Goal: Find specific page/section: Find specific page/section

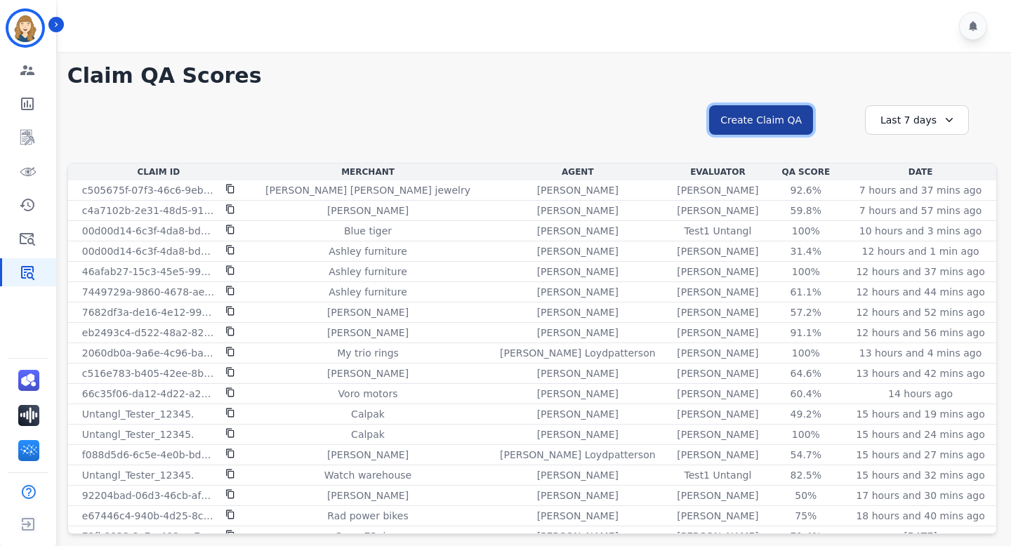
click at [776, 118] on button "Create Claim QA" at bounding box center [761, 119] width 104 height 29
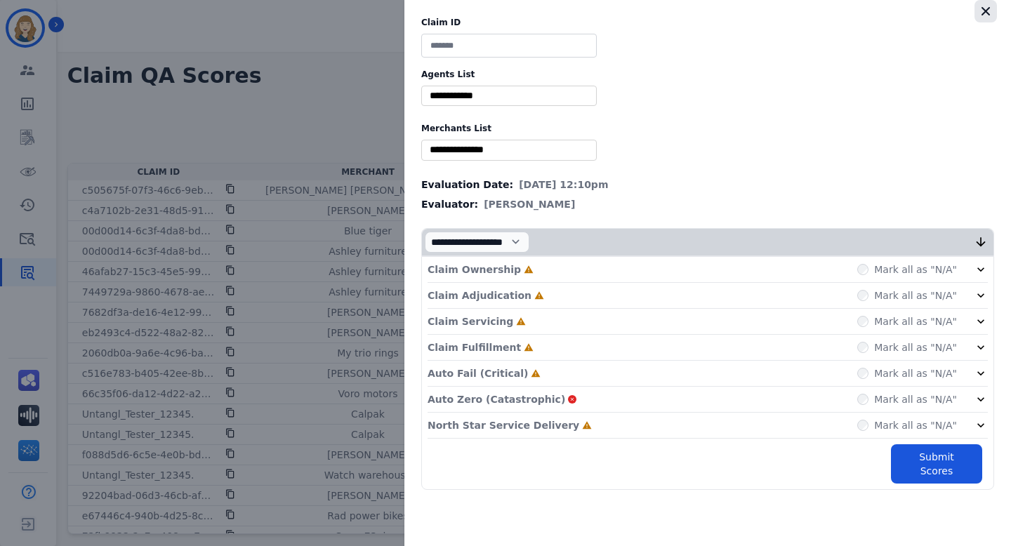
click at [984, 8] on icon "button" at bounding box center [985, 11] width 14 height 14
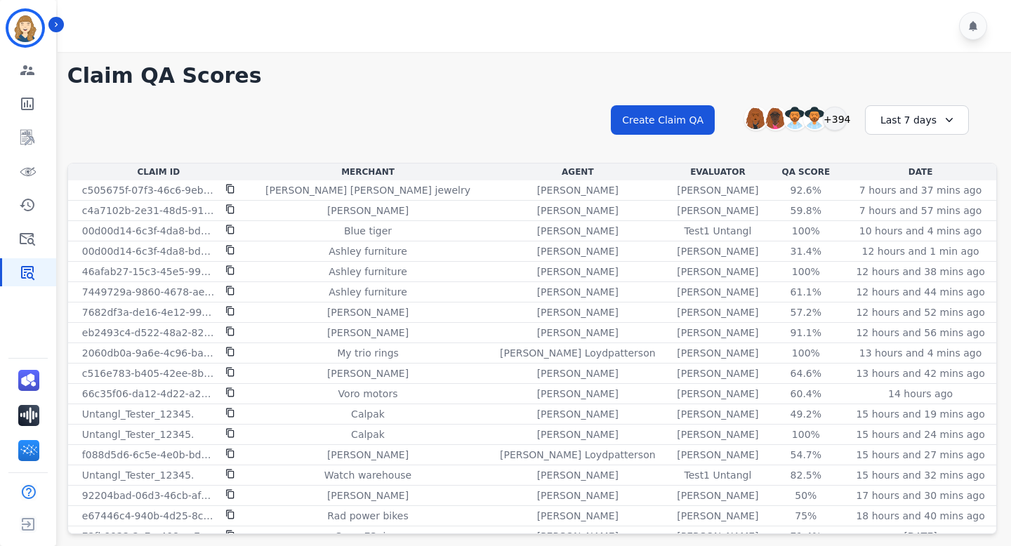
click at [912, 117] on div "Last 7 days" at bounding box center [917, 119] width 104 height 29
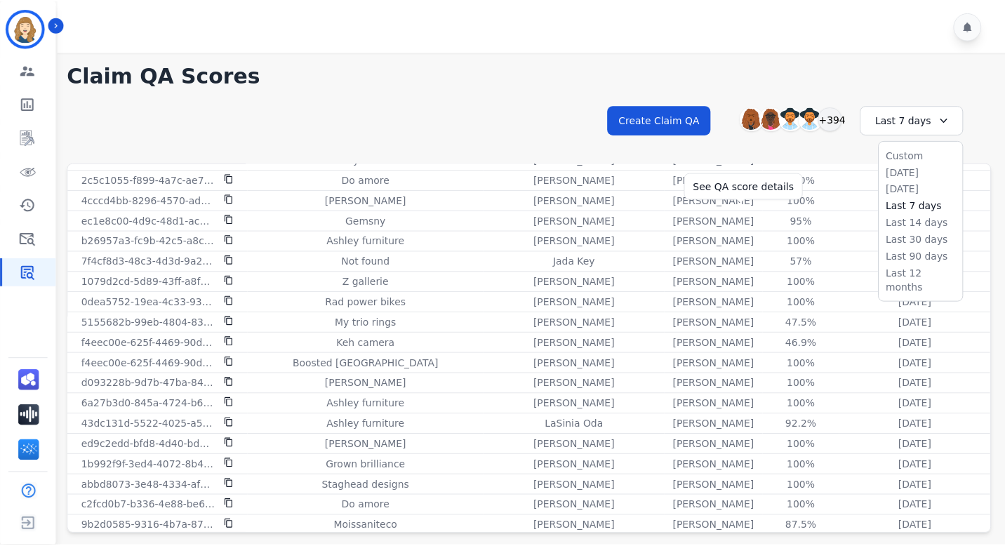
scroll to position [833, 0]
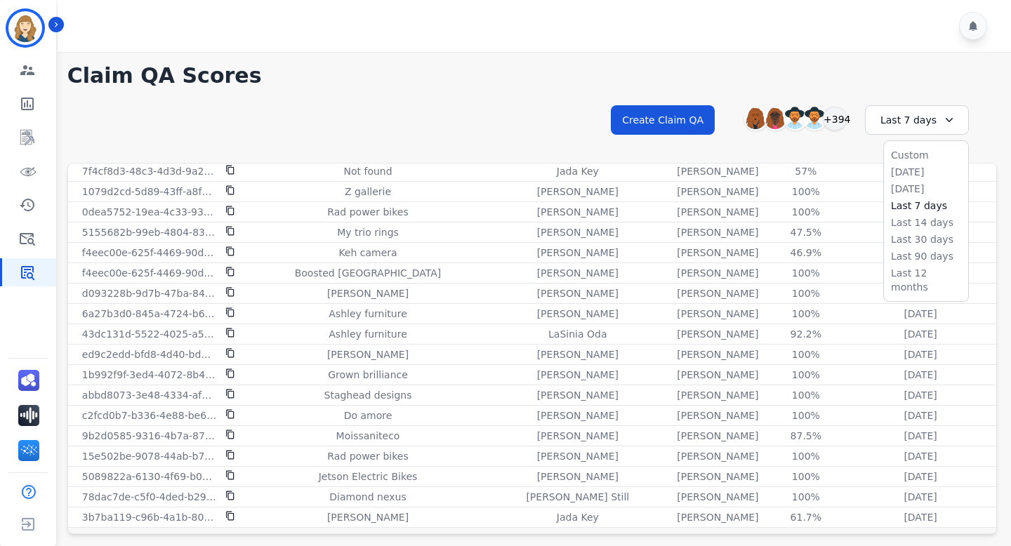
click at [905, 117] on div "Last 7 days" at bounding box center [917, 119] width 104 height 29
click at [912, 121] on div "Last 7 days" at bounding box center [917, 119] width 104 height 29
click at [910, 235] on li "Last 30 days" at bounding box center [926, 239] width 70 height 14
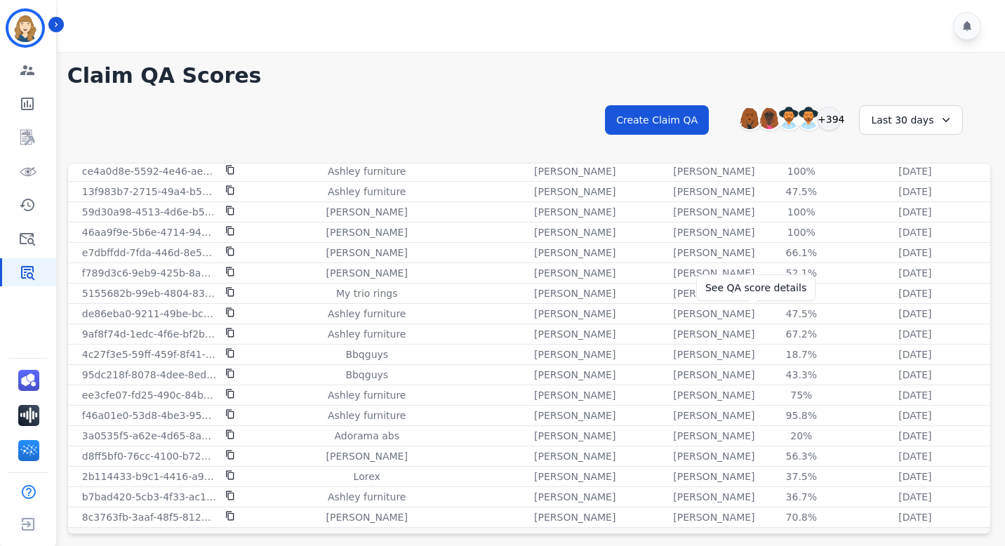
scroll to position [37, 0]
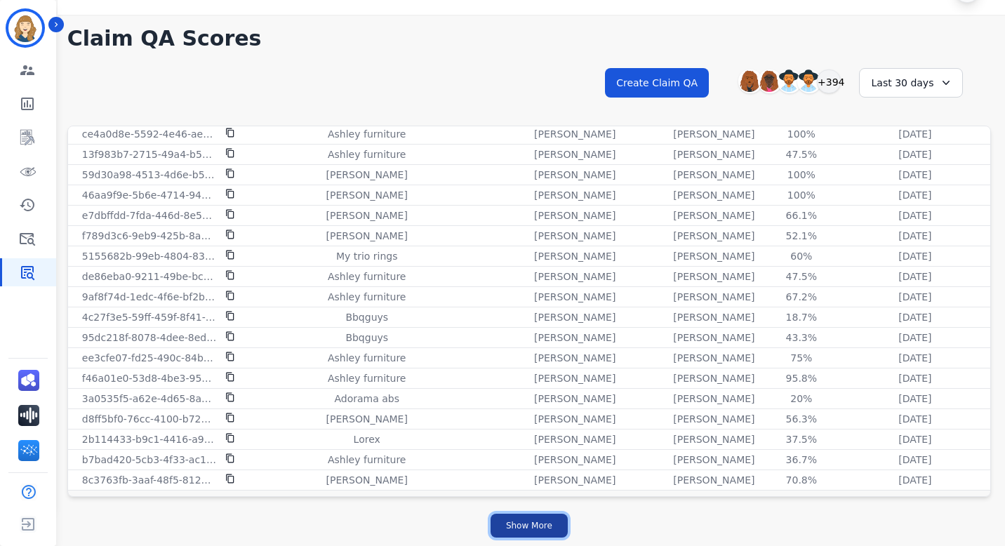
click at [505, 517] on button "Show More" at bounding box center [529, 526] width 77 height 24
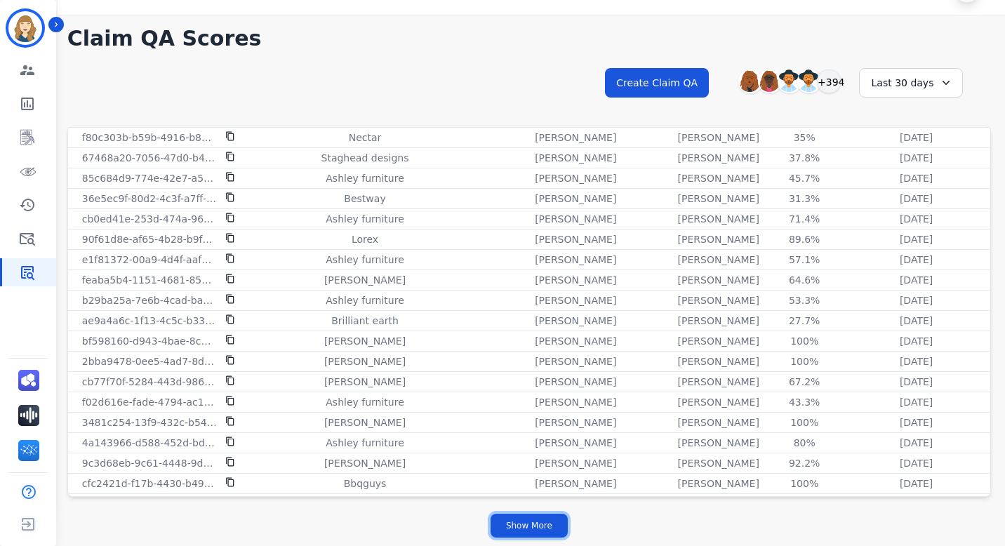
scroll to position [3723, 0]
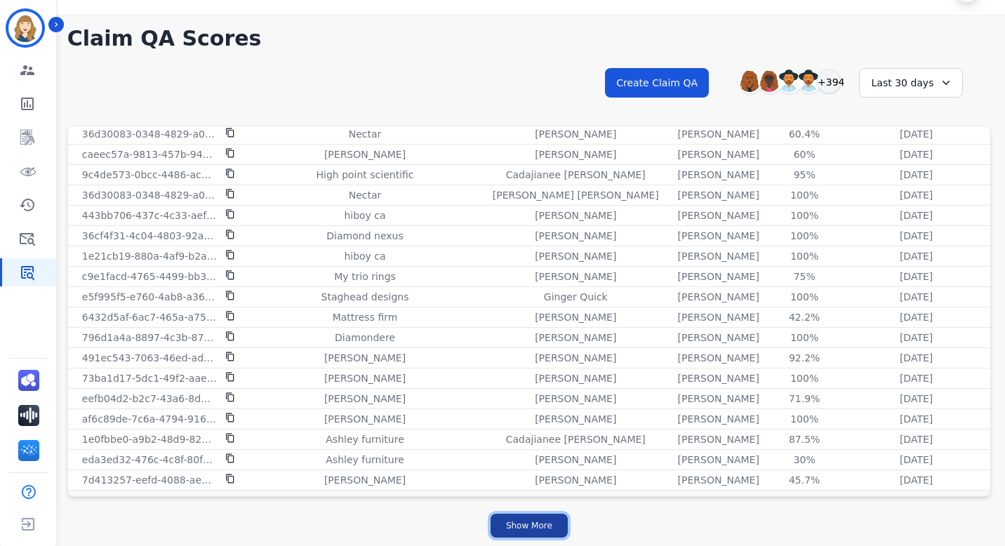
click at [541, 533] on button "Show More" at bounding box center [529, 526] width 77 height 24
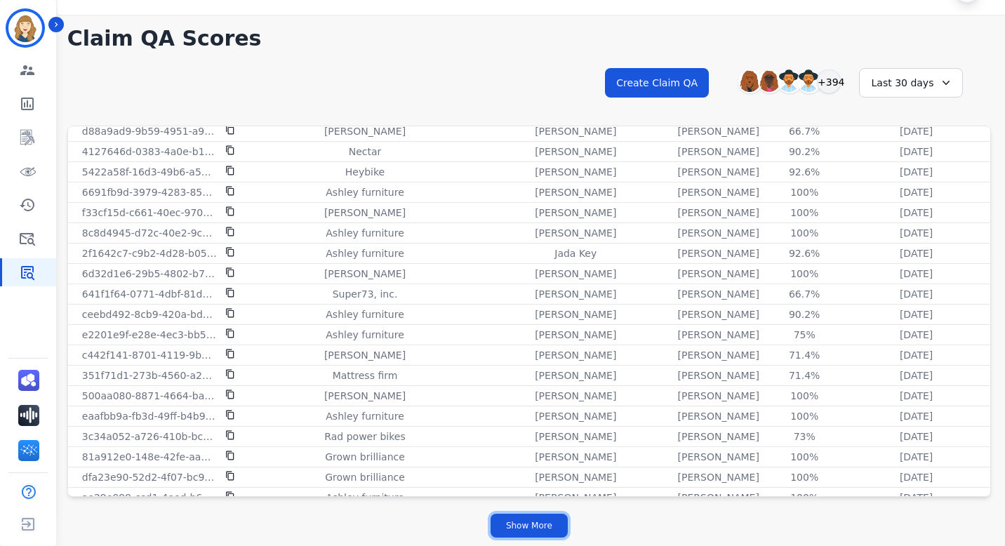
scroll to position [5758, 0]
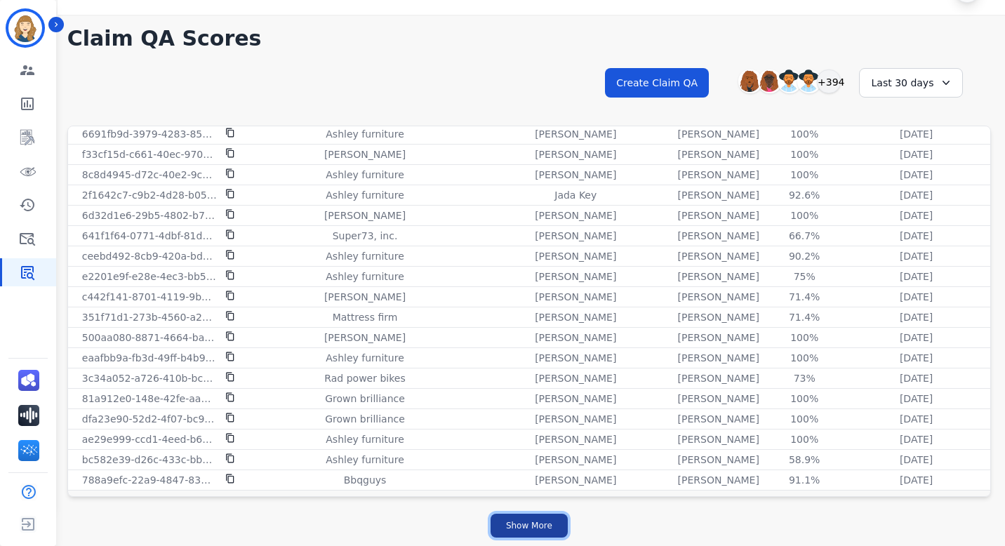
click at [535, 529] on button "Show More" at bounding box center [529, 526] width 77 height 24
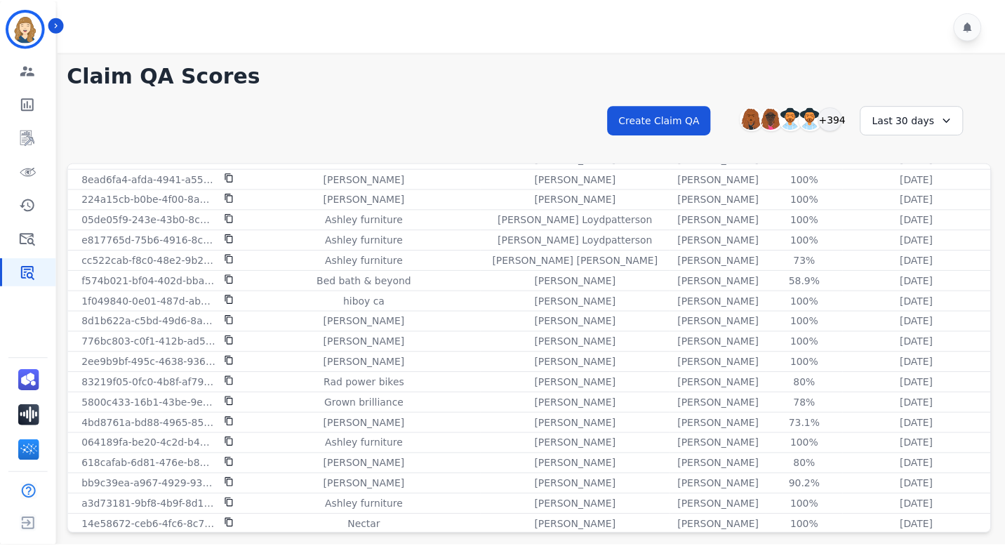
scroll to position [6695, 0]
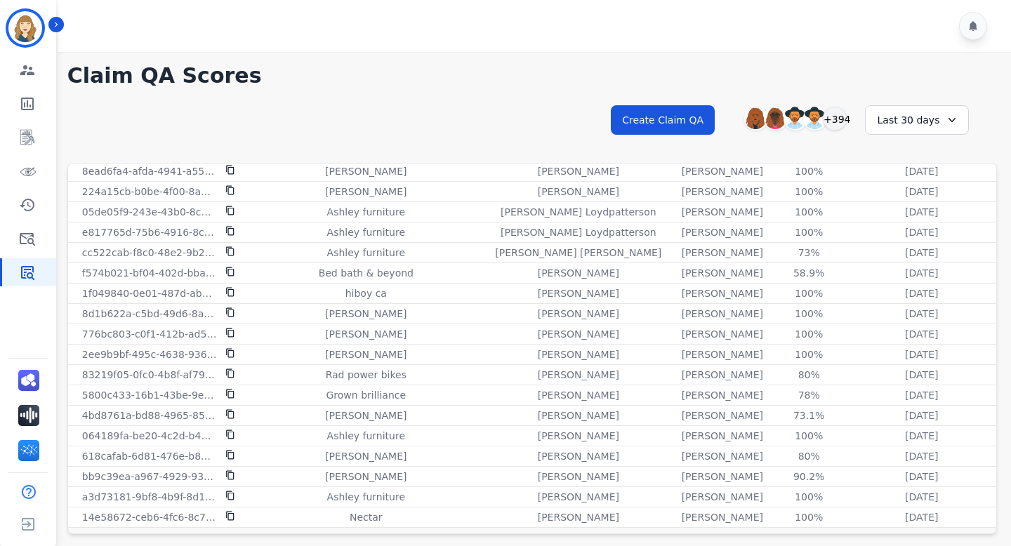
click at [924, 117] on div "Last 30 days" at bounding box center [917, 119] width 104 height 29
click at [896, 270] on li "Last 12 months" at bounding box center [926, 280] width 70 height 28
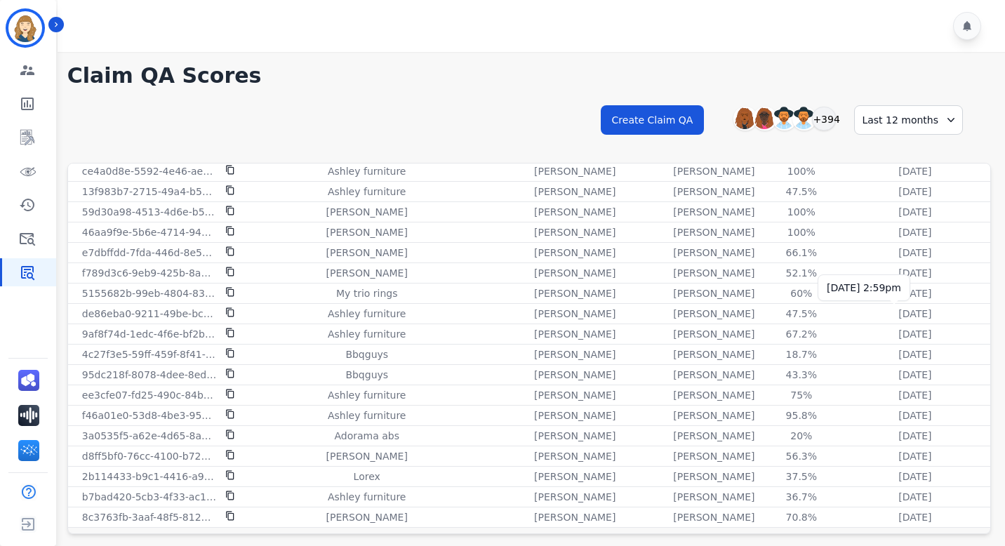
scroll to position [37, 0]
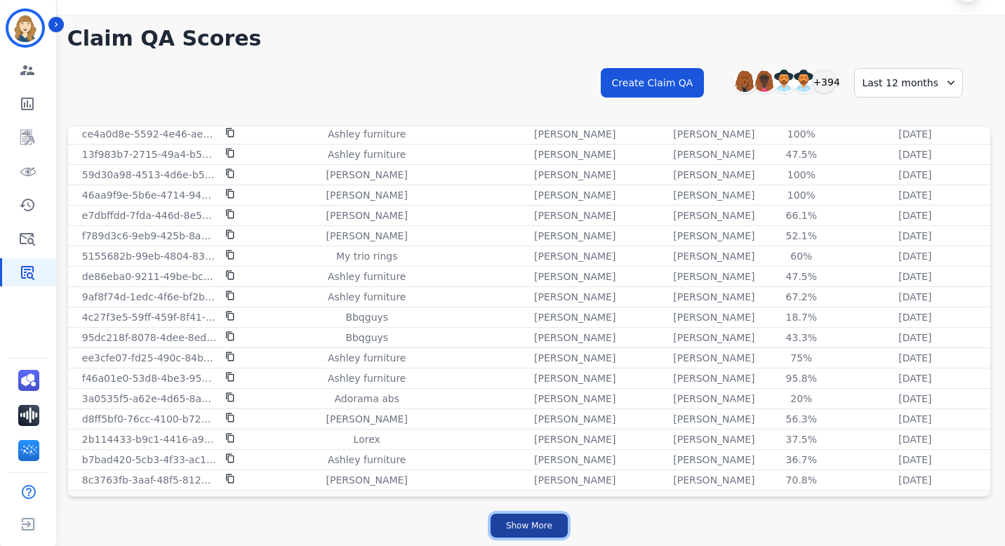
click at [551, 521] on button "Show More" at bounding box center [529, 526] width 77 height 24
click at [611, 107] on div "**********" at bounding box center [529, 95] width 924 height 60
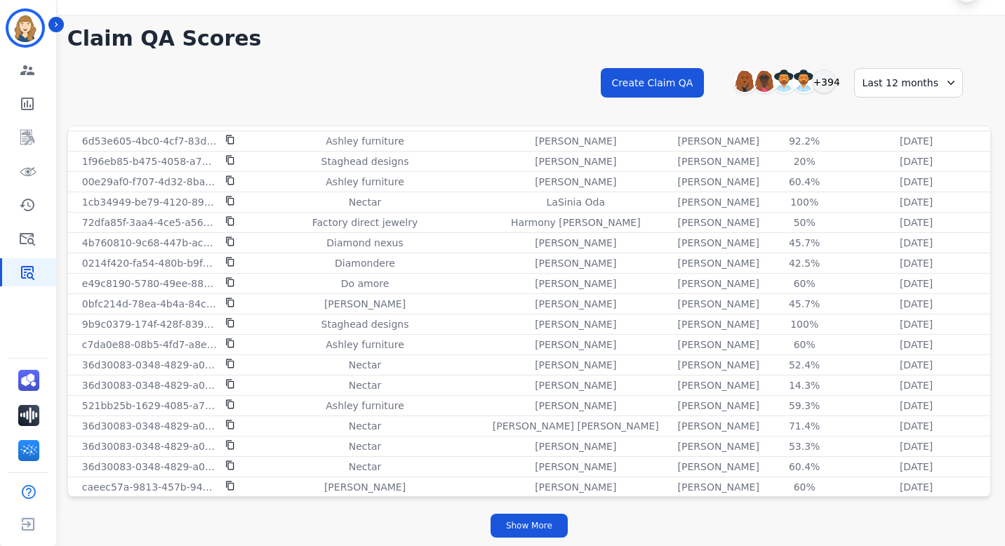
scroll to position [3723, 0]
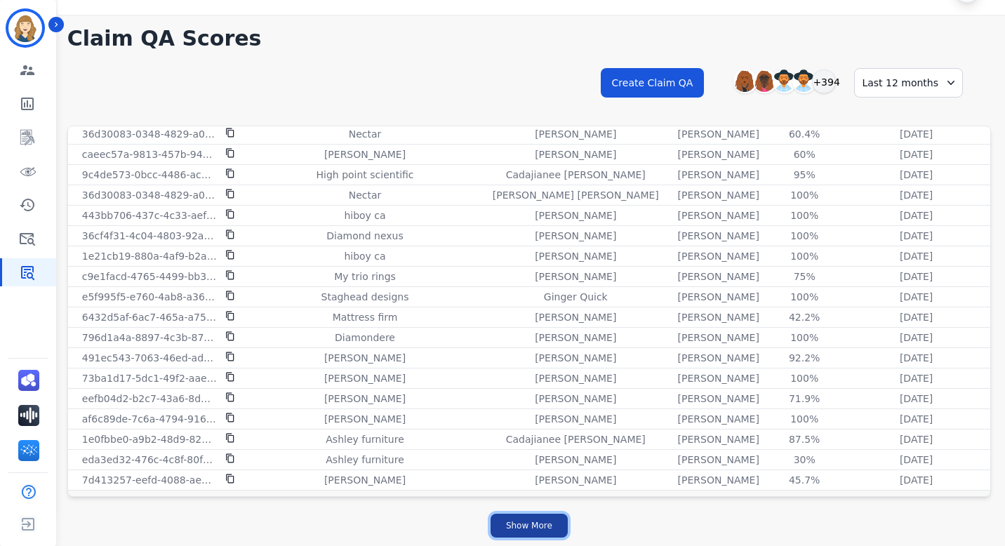
click at [540, 533] on button "Show More" at bounding box center [529, 526] width 77 height 24
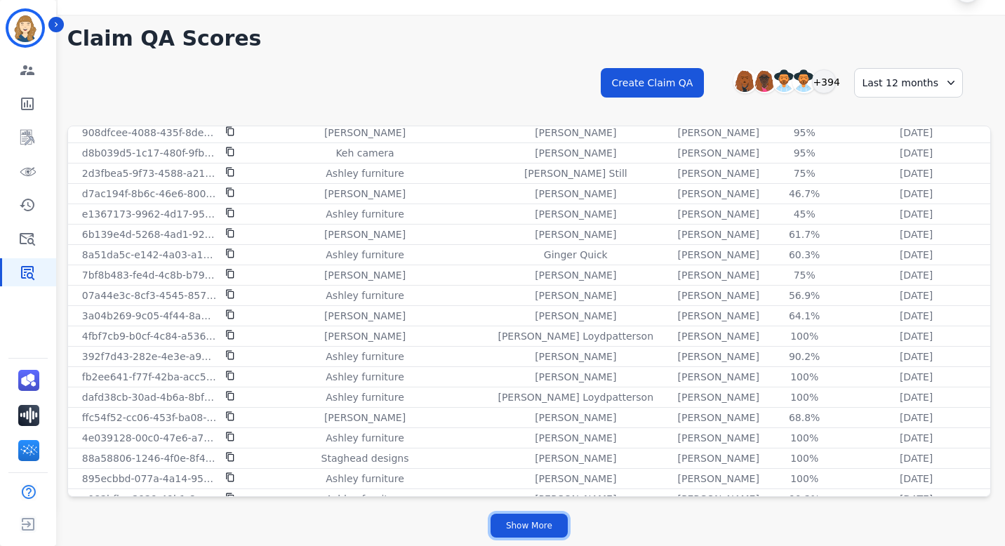
scroll to position [5758, 0]
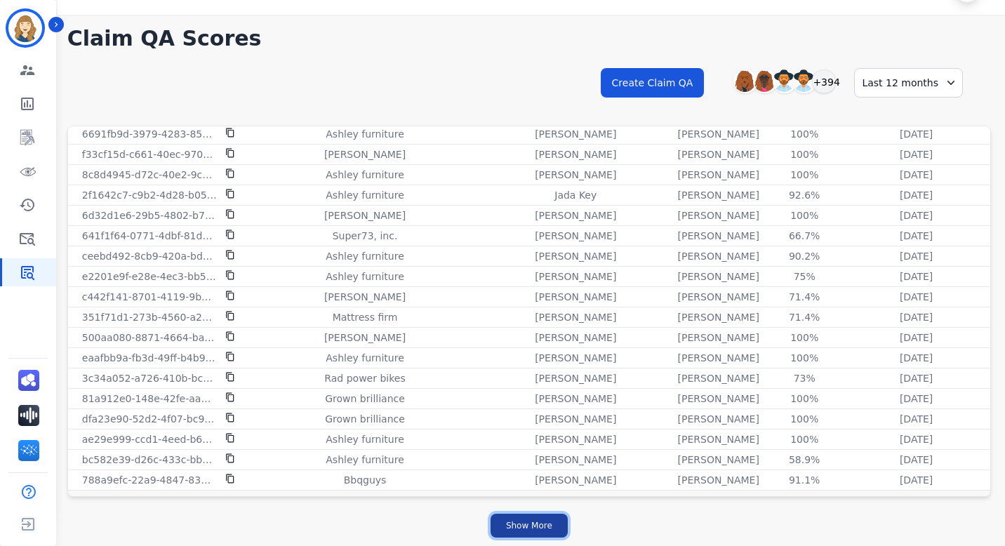
click at [518, 535] on button "Show More" at bounding box center [529, 526] width 77 height 24
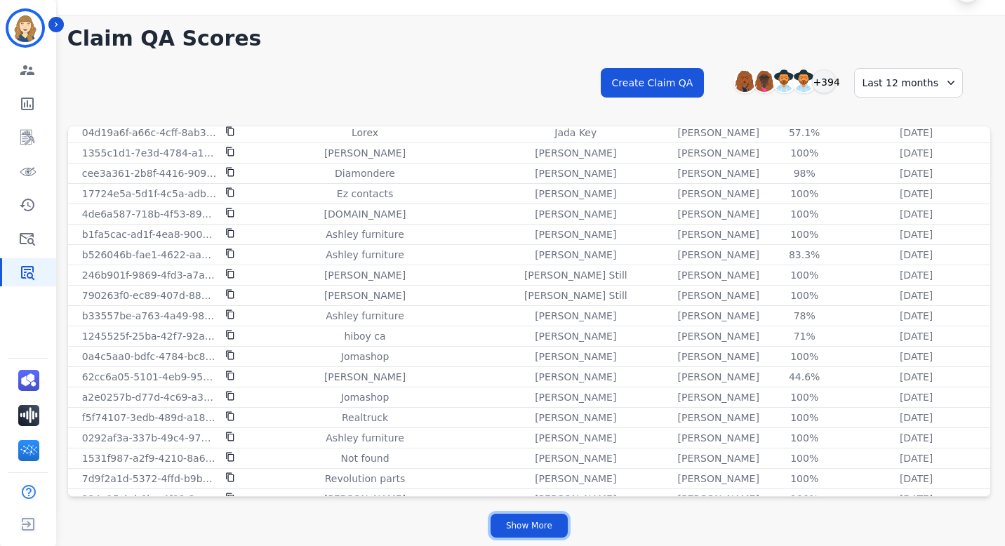
scroll to position [7794, 0]
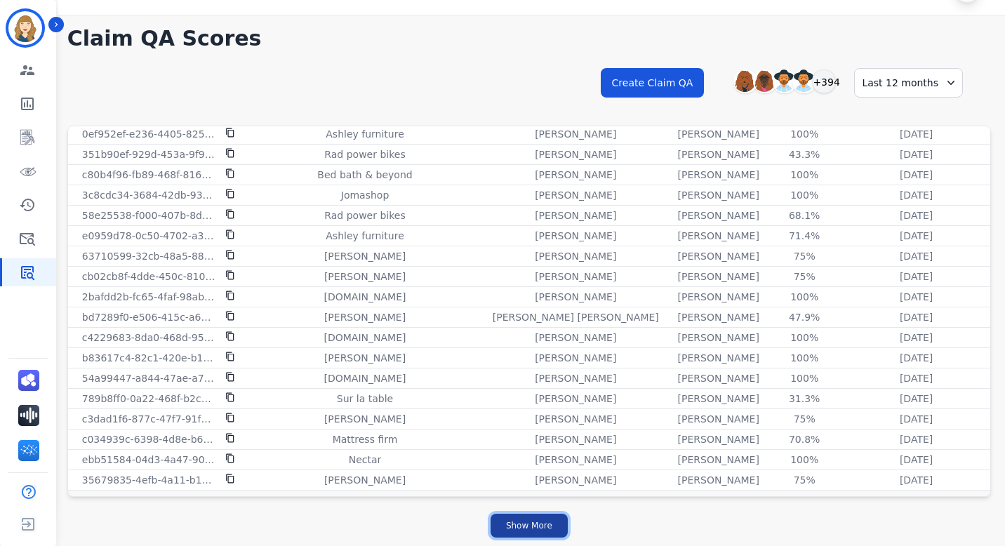
click at [533, 519] on button "Show More" at bounding box center [529, 526] width 77 height 24
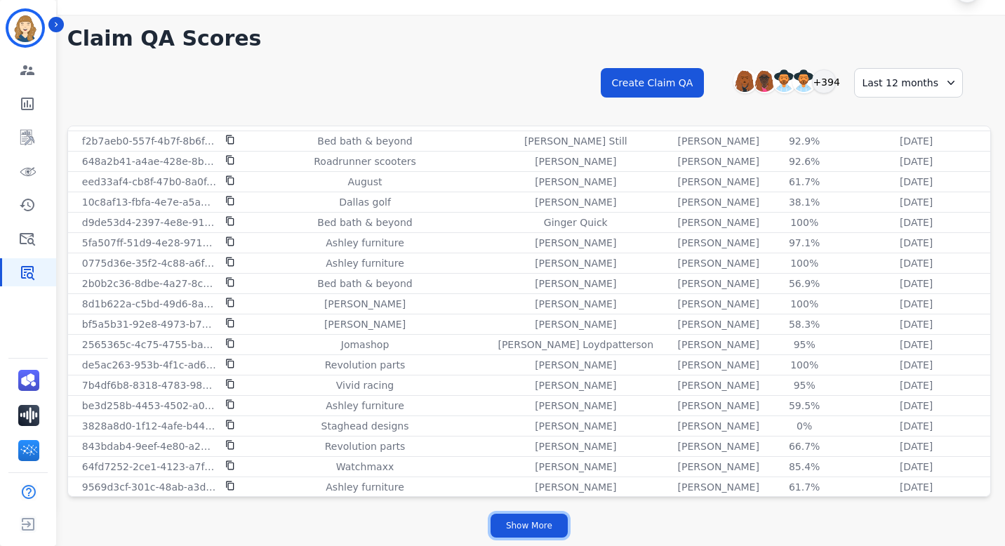
scroll to position [9829, 0]
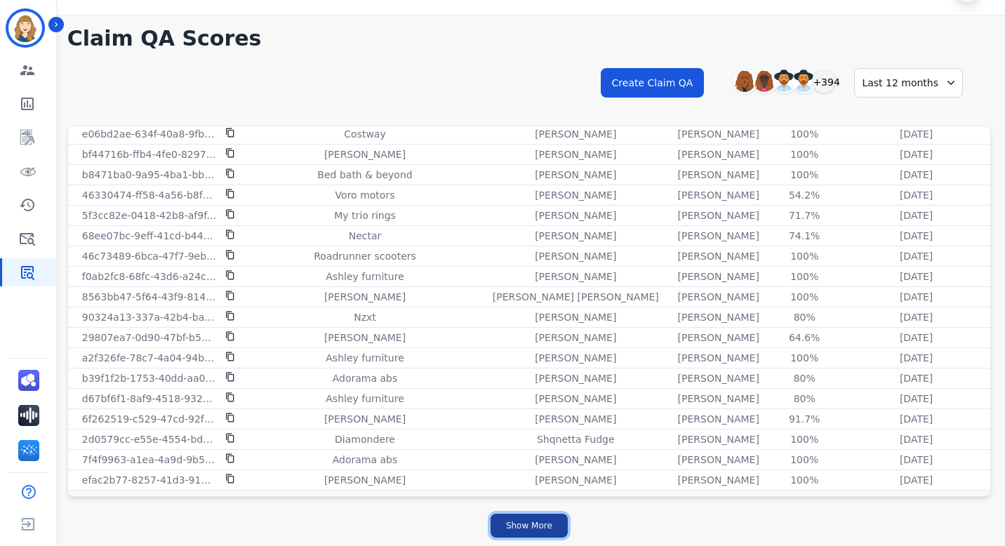
click at [530, 522] on button "Show More" at bounding box center [529, 526] width 77 height 24
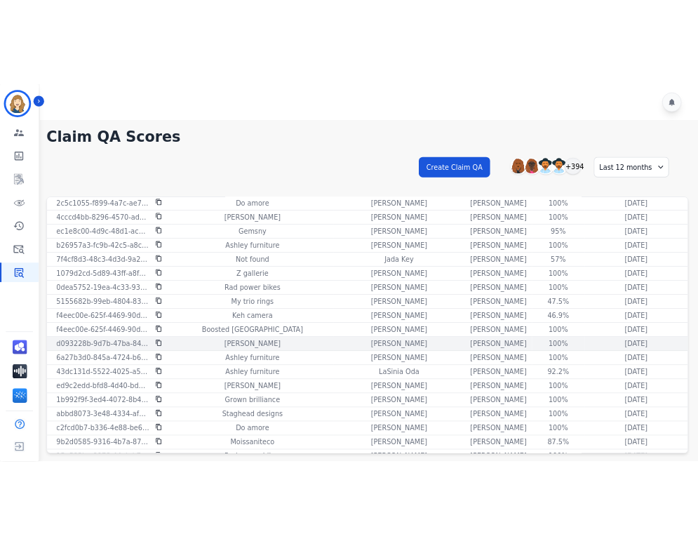
scroll to position [771, 0]
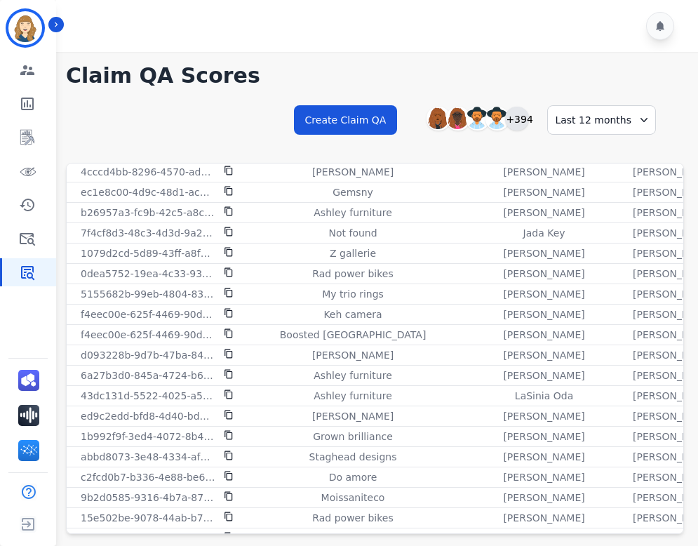
click at [529, 119] on div "+394" at bounding box center [517, 119] width 24 height 24
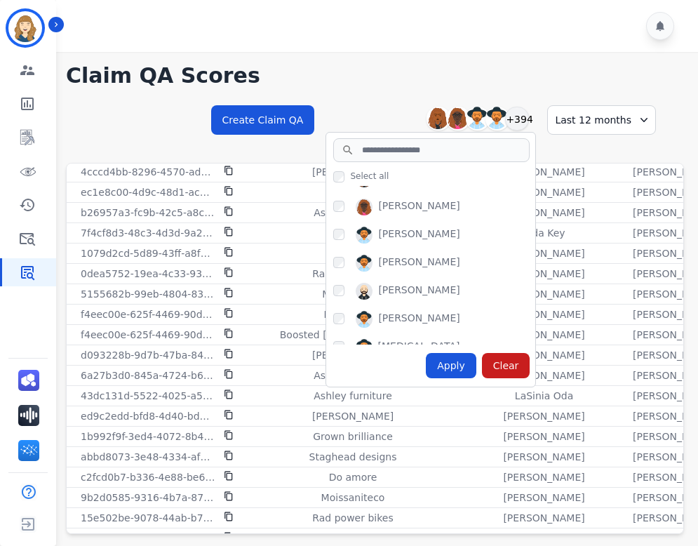
scroll to position [44, 0]
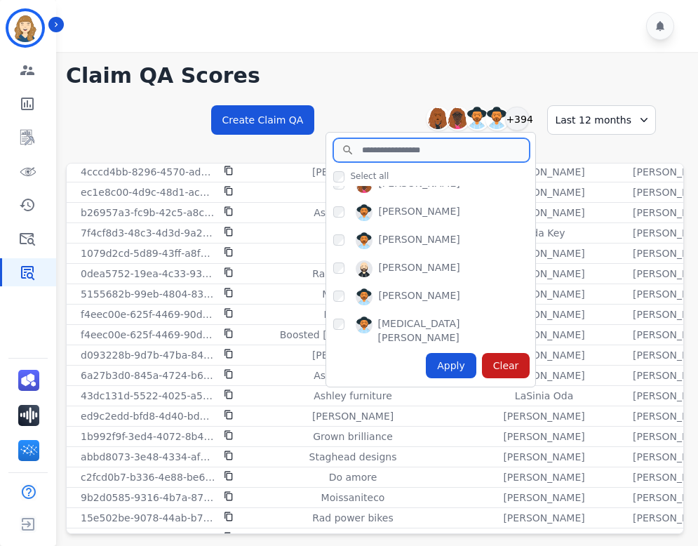
click at [418, 156] on input "search" at bounding box center [431, 150] width 197 height 24
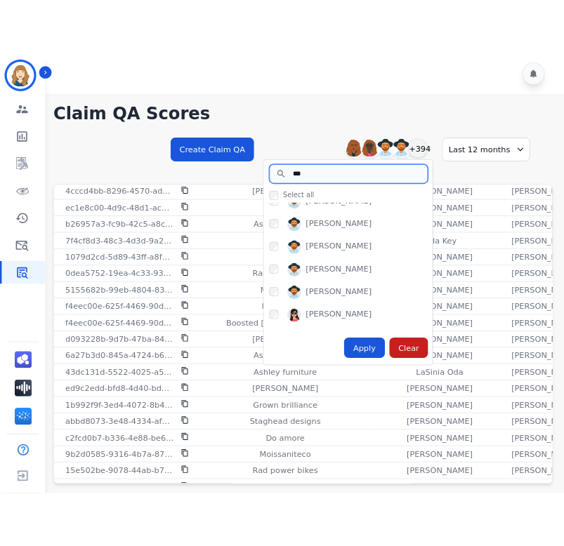
scroll to position [0, 0]
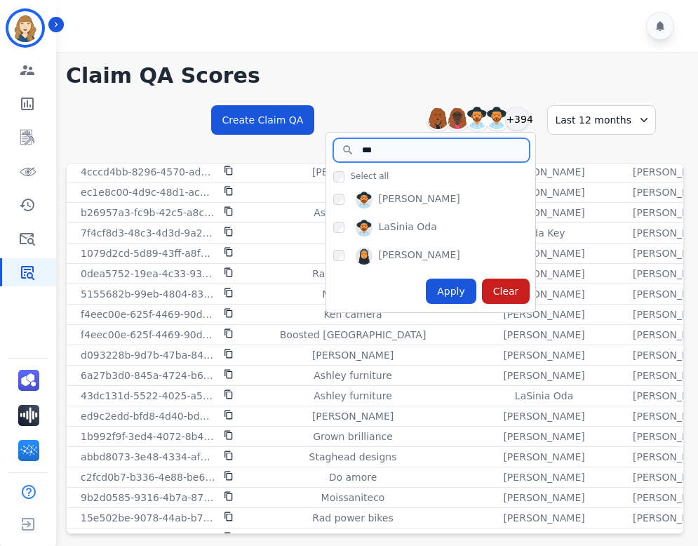
type input "***"
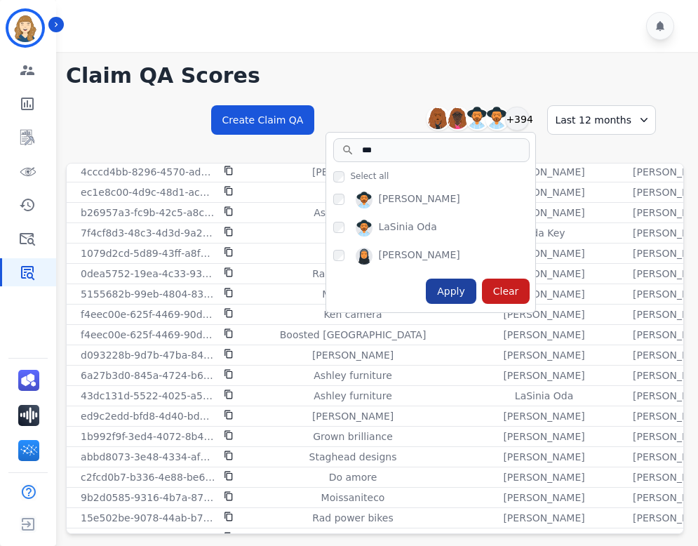
click at [462, 287] on div "Apply" at bounding box center [451, 291] width 51 height 25
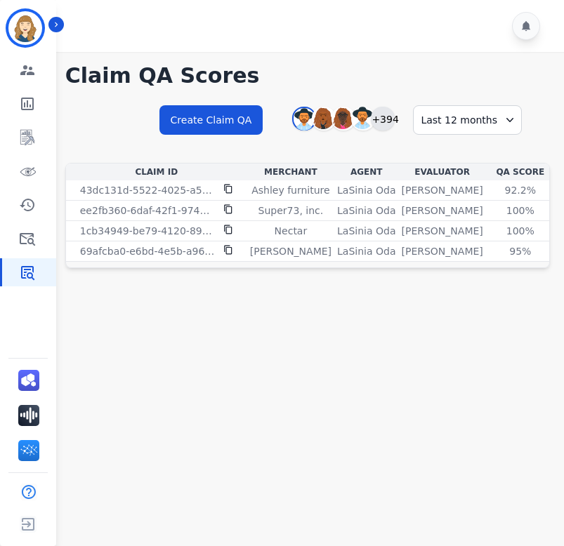
click at [387, 120] on div "+394" at bounding box center [383, 119] width 24 height 24
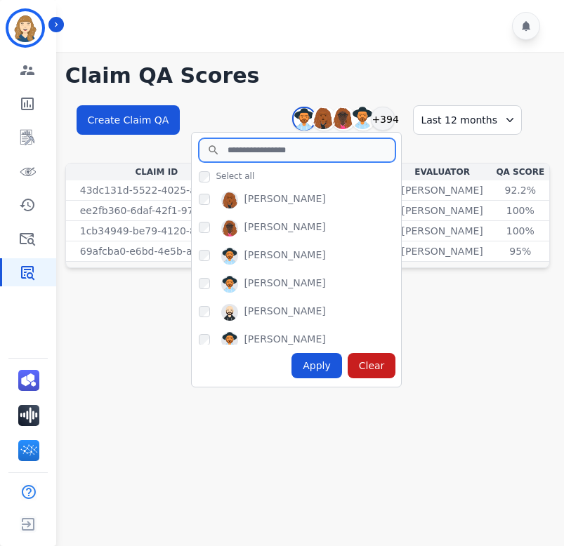
click at [341, 152] on input "search" at bounding box center [297, 150] width 197 height 24
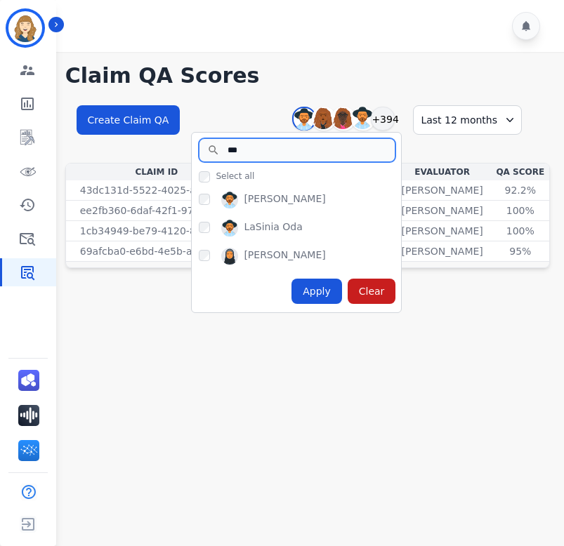
type input "***"
click at [320, 291] on div "Apply" at bounding box center [316, 291] width 51 height 25
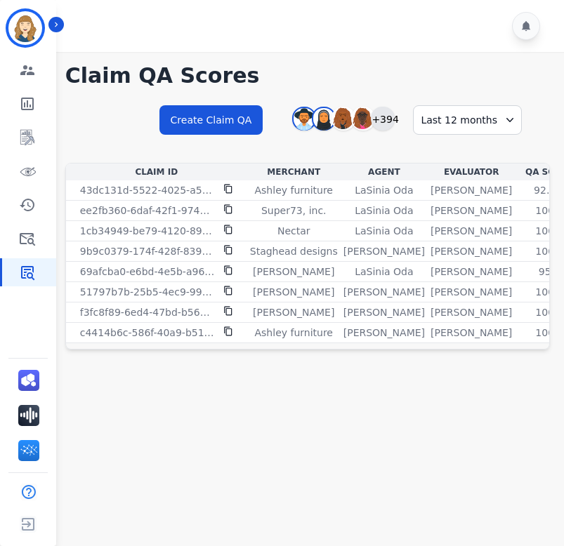
click at [384, 121] on div "+394" at bounding box center [383, 119] width 24 height 24
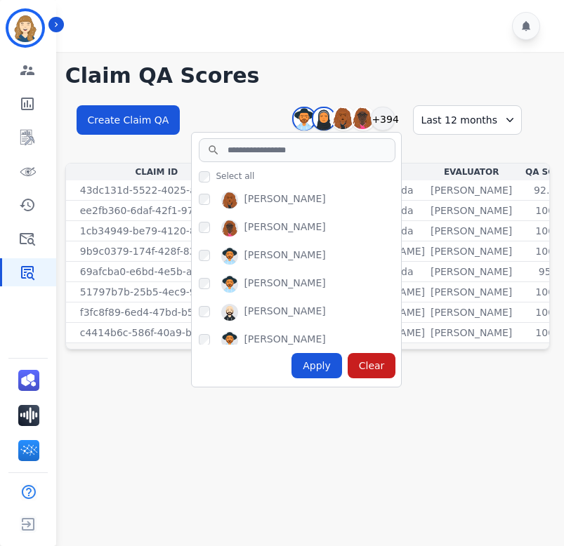
scroll to position [3, 0]
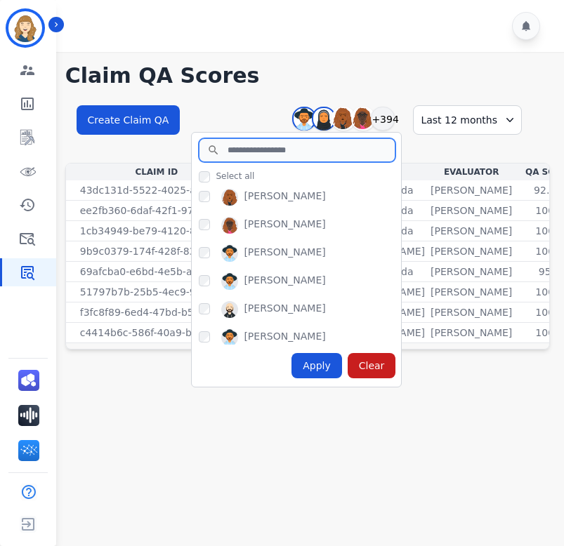
click at [267, 152] on input "search" at bounding box center [297, 150] width 197 height 24
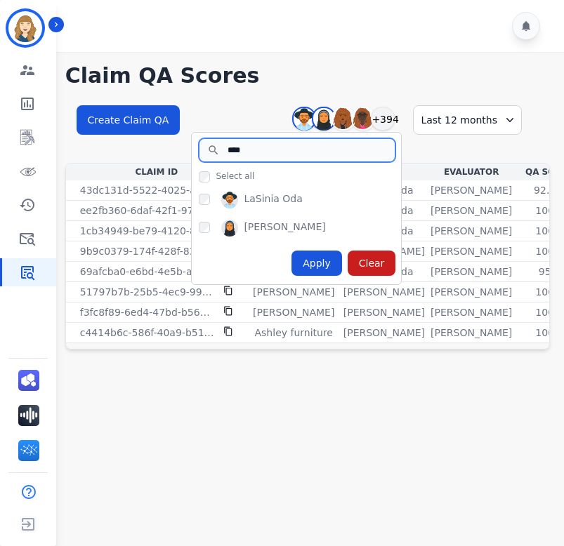
type input "****"
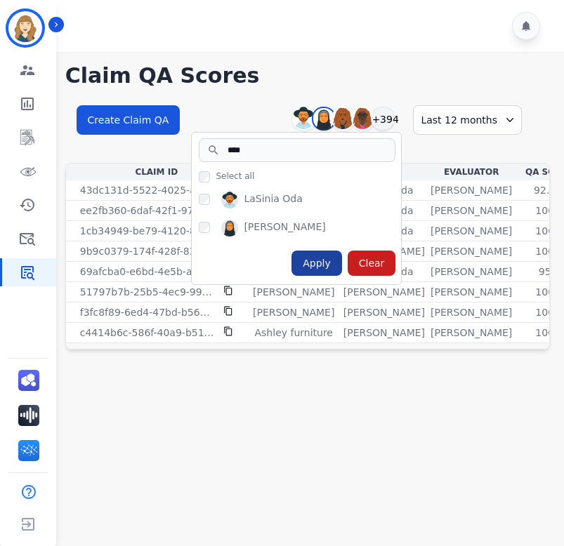
click at [332, 266] on div "Apply" at bounding box center [316, 263] width 51 height 25
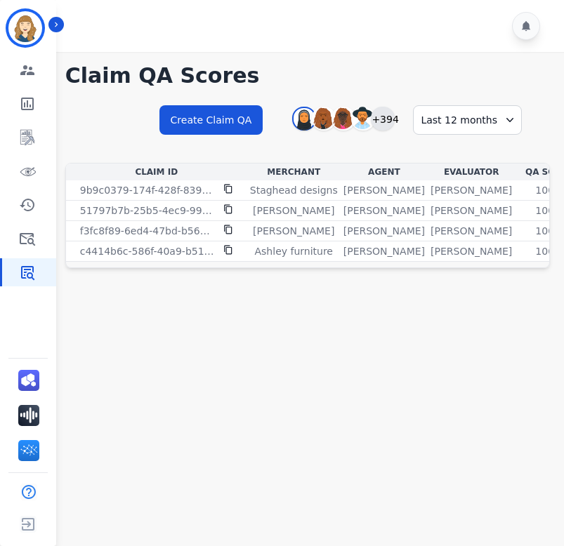
click at [394, 120] on div "+394" at bounding box center [383, 119] width 24 height 24
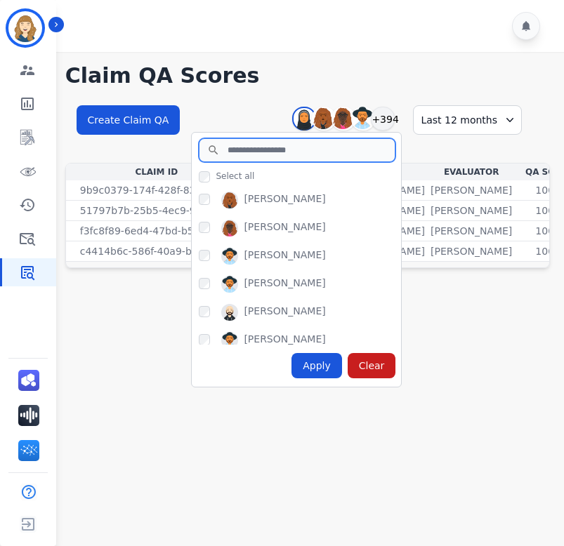
click at [278, 151] on input "search" at bounding box center [297, 150] width 197 height 24
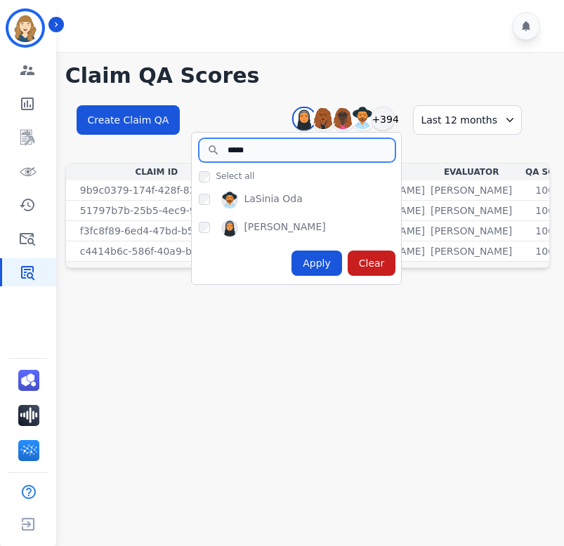
type input "*****"
click at [317, 267] on div "Apply" at bounding box center [316, 263] width 51 height 25
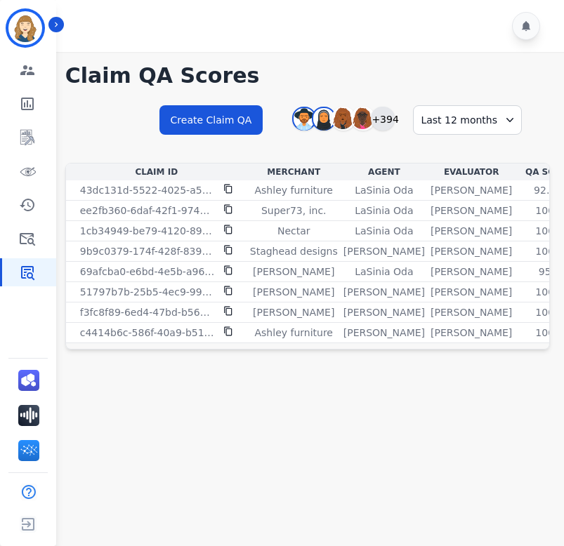
click at [390, 118] on div "+394" at bounding box center [383, 119] width 24 height 24
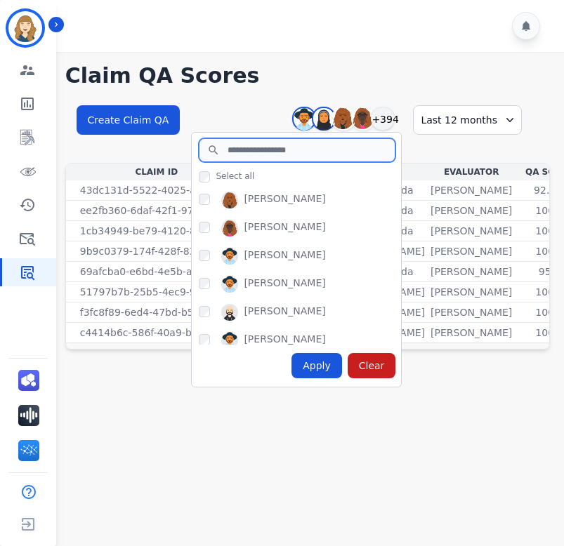
click at [321, 153] on input "search" at bounding box center [297, 150] width 197 height 24
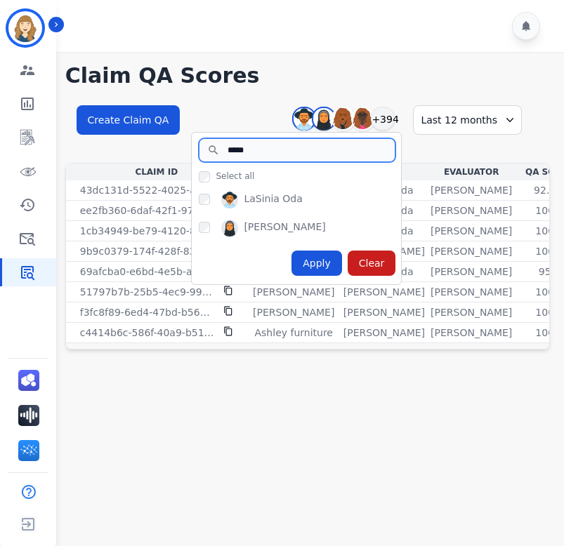
type input "*****"
click at [279, 96] on div "**********" at bounding box center [307, 205] width 512 height 306
